Goal: Information Seeking & Learning: Learn about a topic

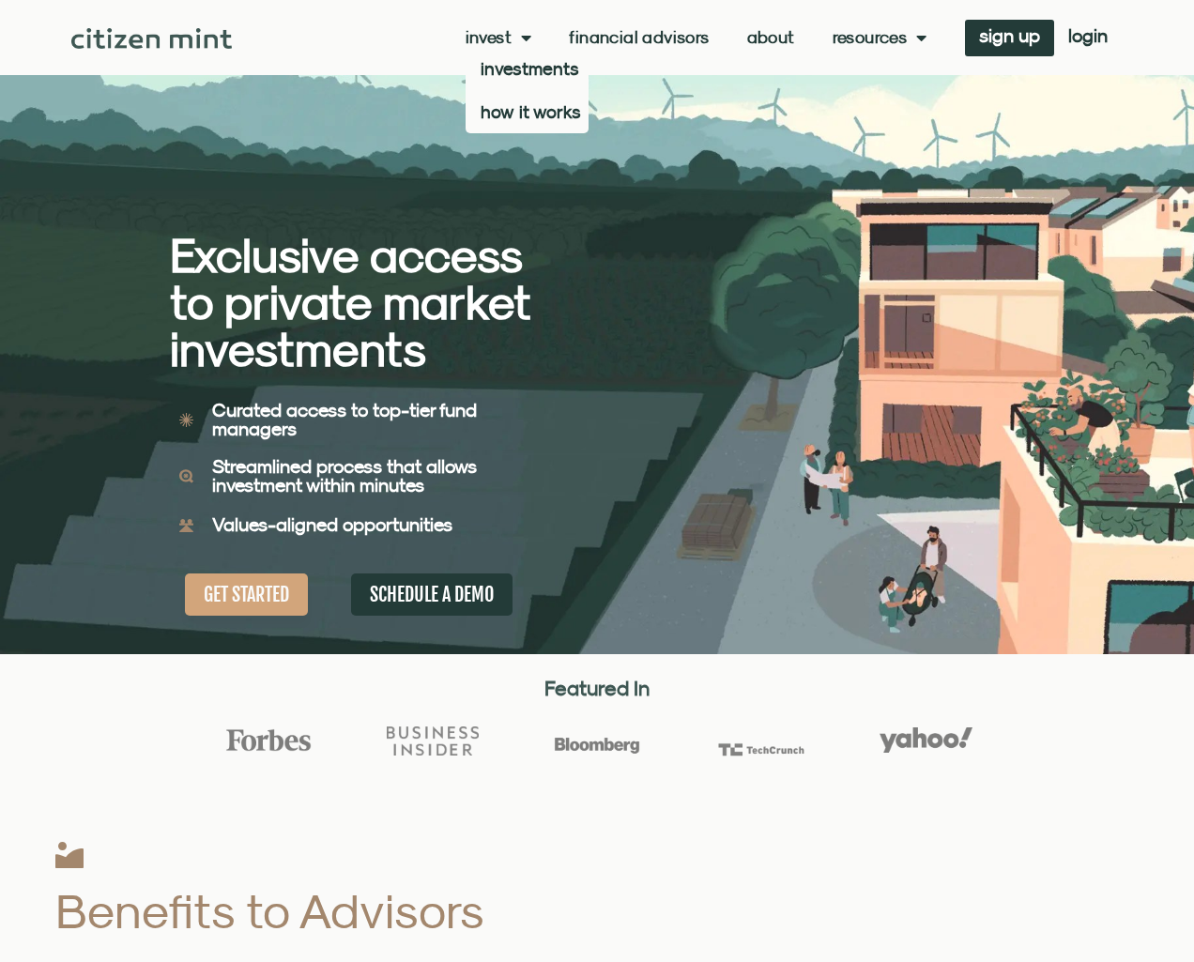
click at [502, 33] on link "Invest" at bounding box center [499, 37] width 67 height 19
click at [499, 37] on link "Invest" at bounding box center [499, 37] width 67 height 19
click at [501, 40] on link "Invest" at bounding box center [499, 37] width 67 height 19
click at [510, 116] on link "how it works" at bounding box center [527, 111] width 123 height 43
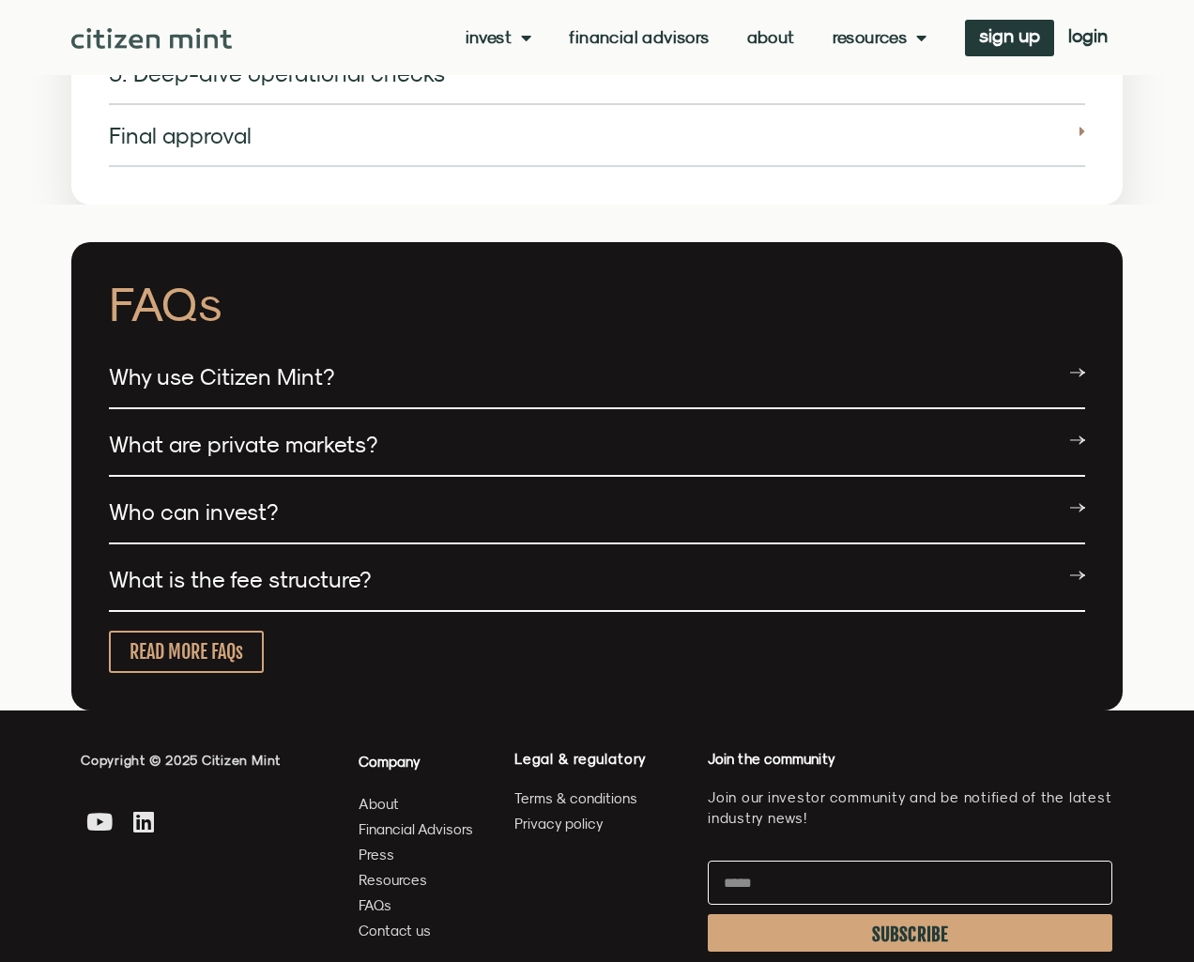
scroll to position [3300, 0]
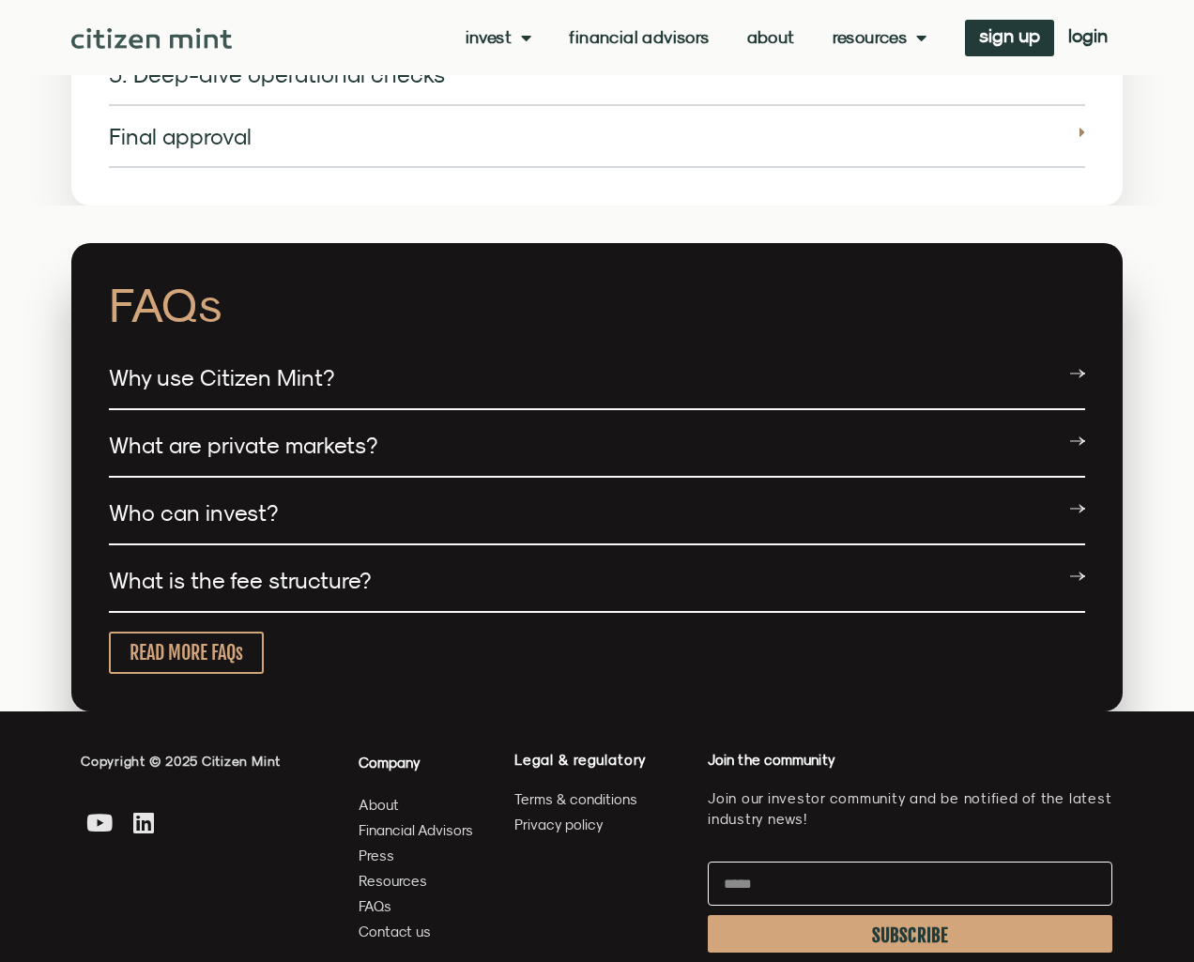
click at [259, 550] on div "What is the fee structure?" at bounding box center [597, 581] width 976 height 63
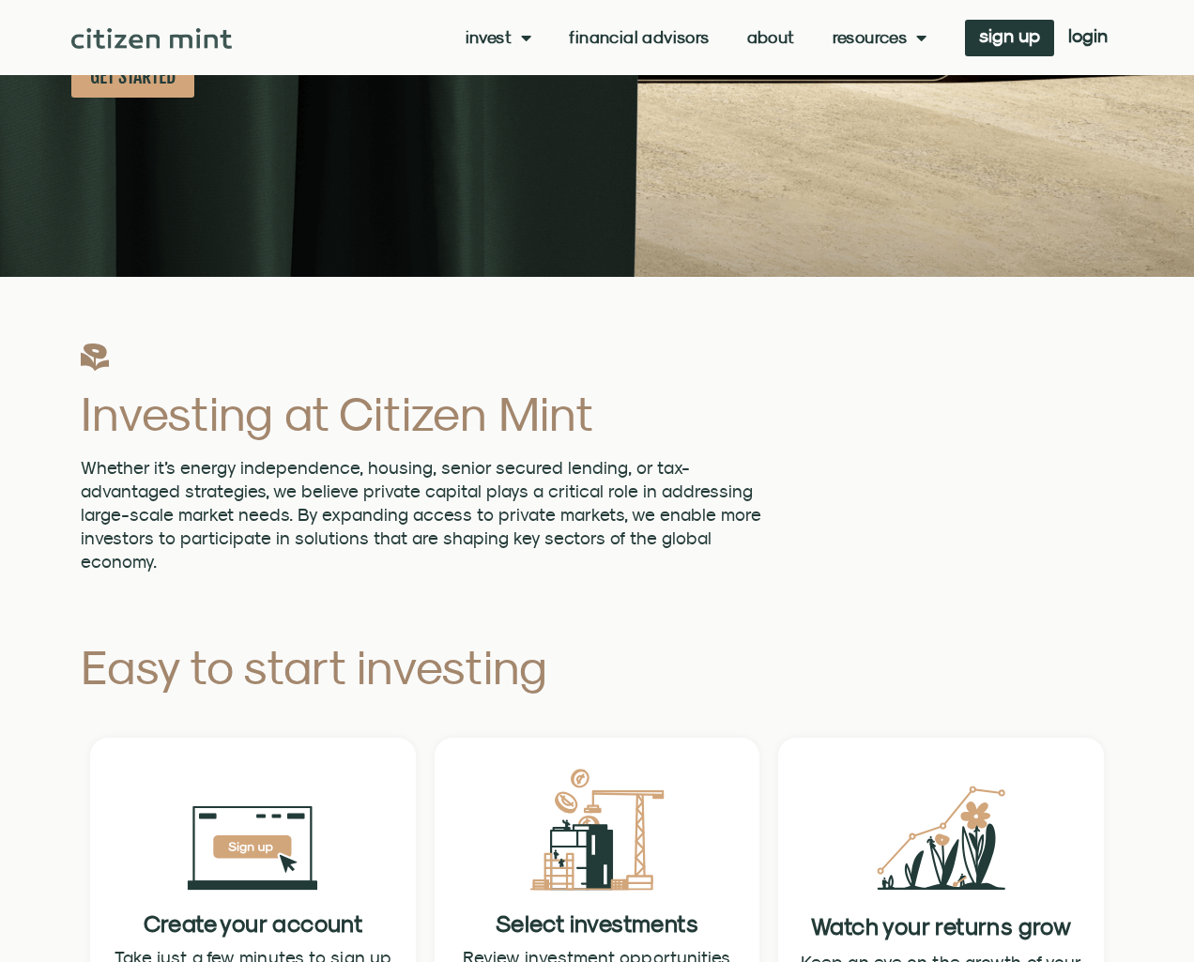
scroll to position [336, 0]
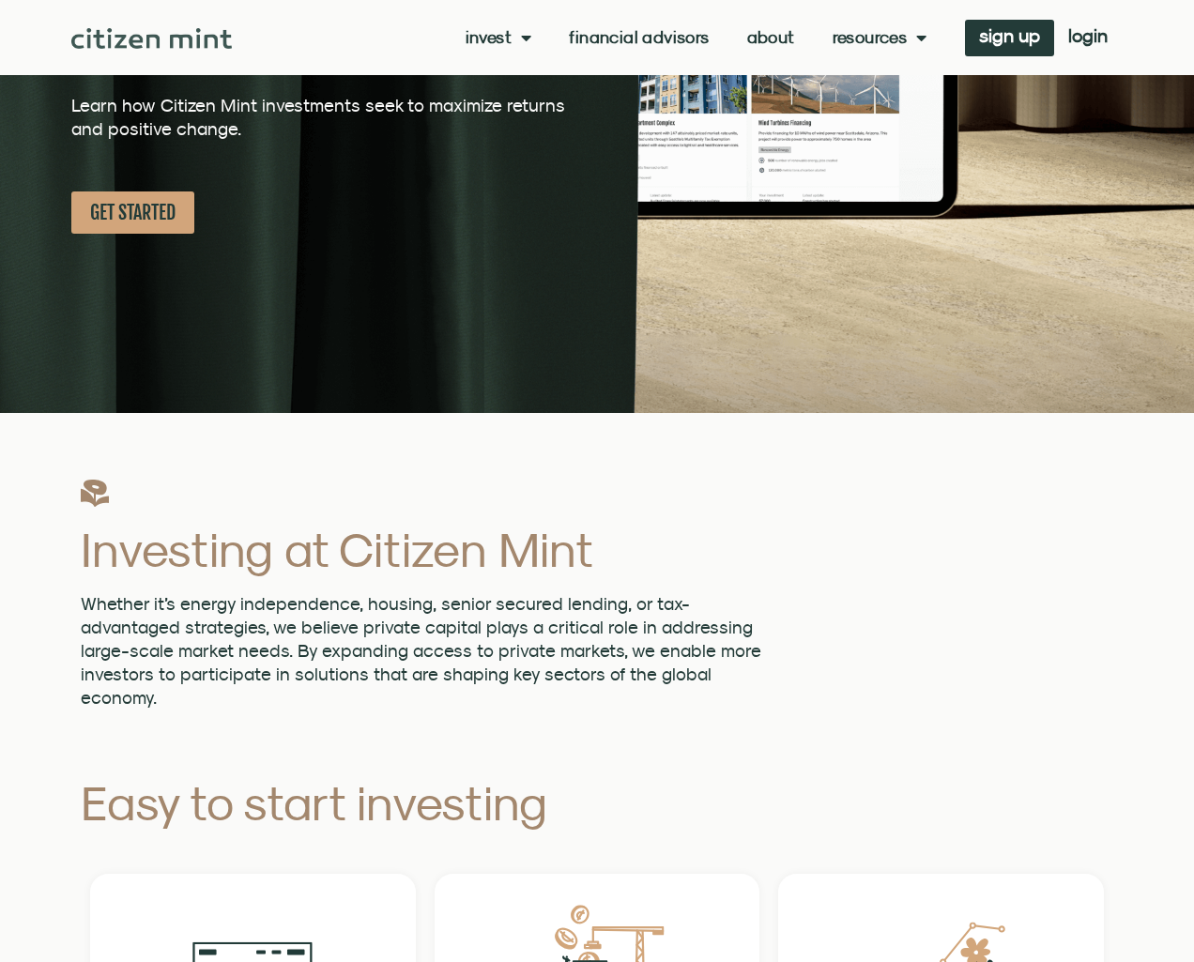
click at [771, 38] on link "About" at bounding box center [771, 37] width 48 height 19
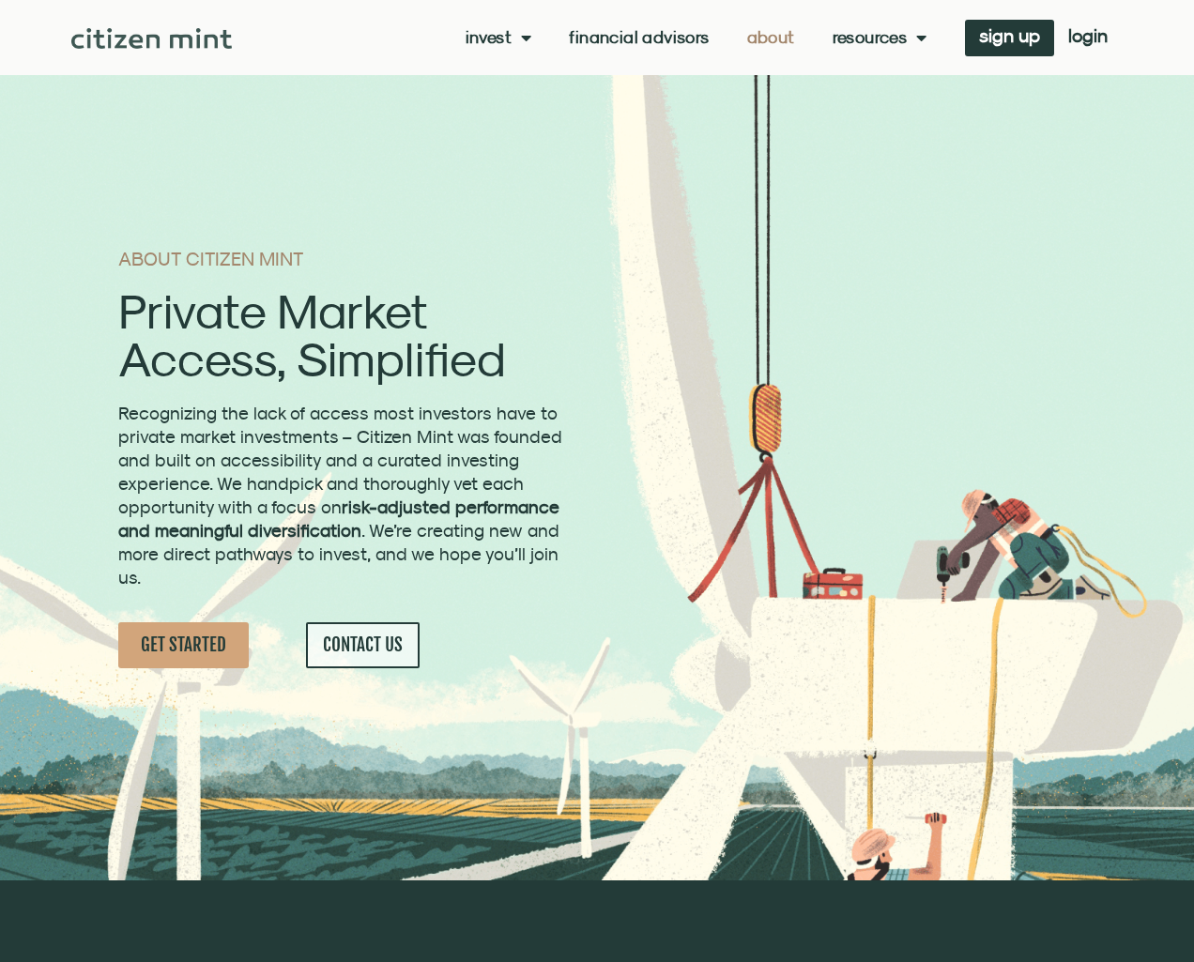
click at [174, 52] on div "Invest investments how it works Financial Advisors About Resources insights all…" at bounding box center [596, 37] width 1051 height 75
click at [176, 36] on img at bounding box center [151, 38] width 161 height 21
